Goal: Task Accomplishment & Management: Use online tool/utility

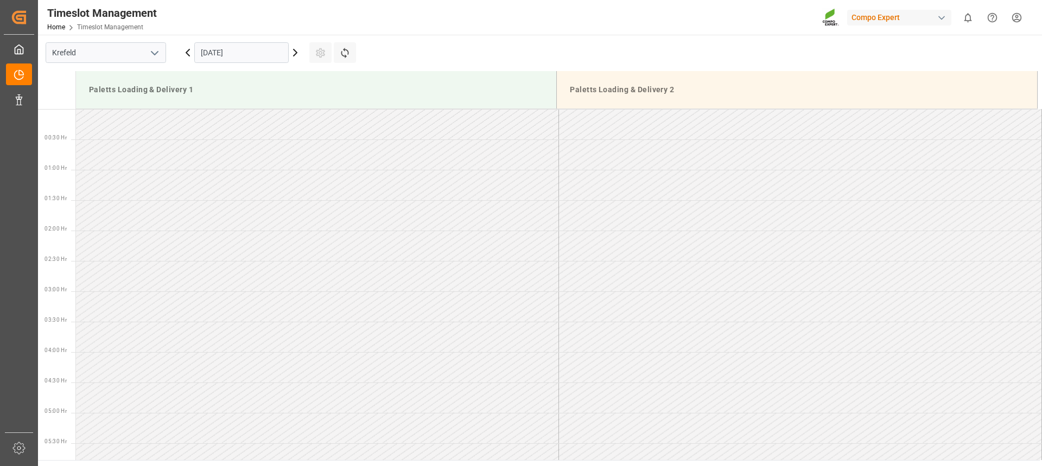
scroll to position [648, 0]
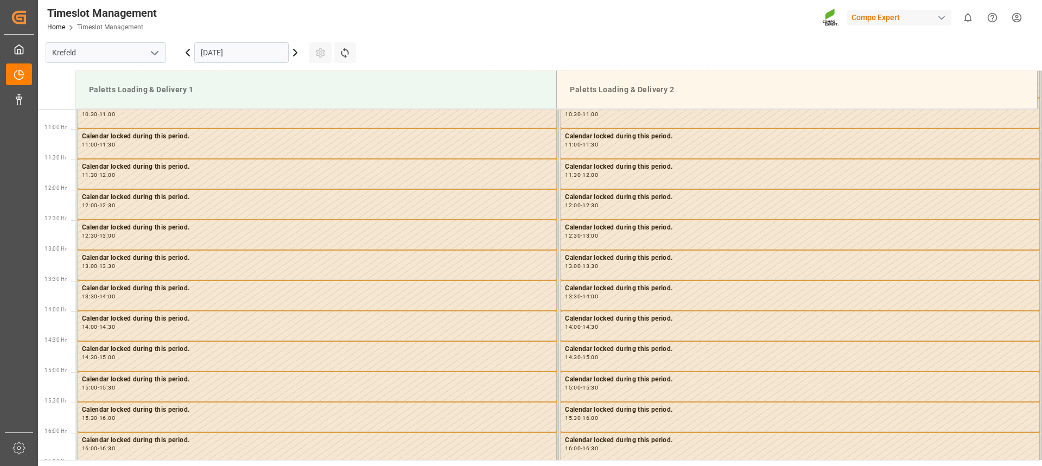
click at [297, 53] on icon at bounding box center [295, 52] width 13 height 13
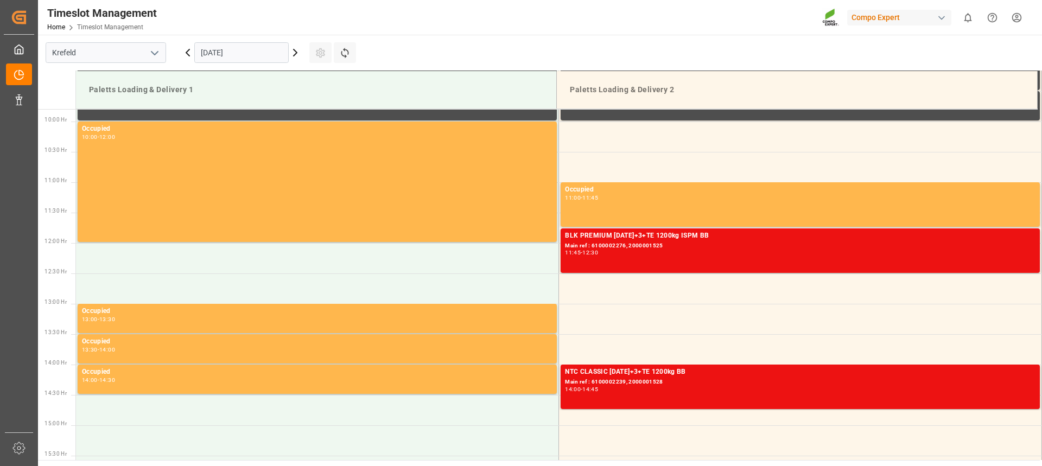
scroll to position [600, 0]
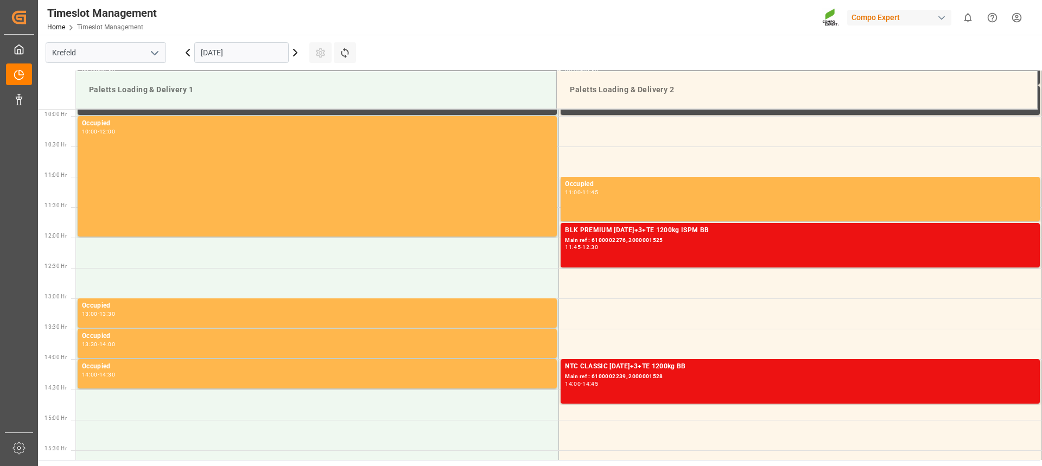
click at [683, 42] on main "[GEOGRAPHIC_DATA] [DATE] Settings Refresh Time Slots Paletts Loading & Delivery…" at bounding box center [538, 247] width 1001 height 425
